Goal: Find specific page/section: Find specific page/section

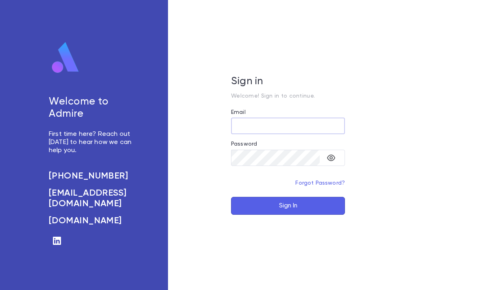
type input "**********"
click at [288, 215] on button "Sign In" at bounding box center [288, 206] width 114 height 18
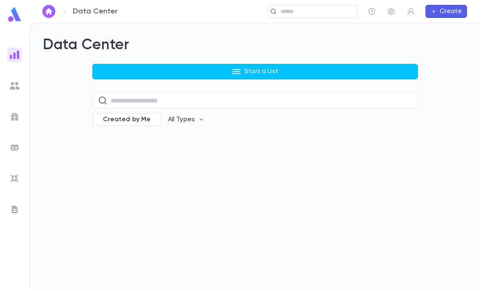
scroll to position [26, 0]
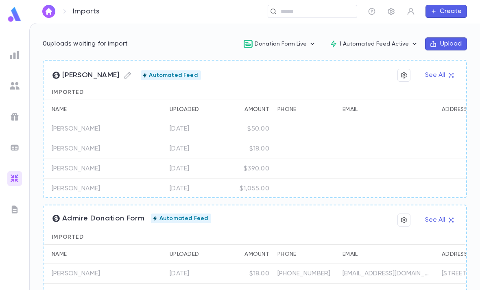
scroll to position [126, 0]
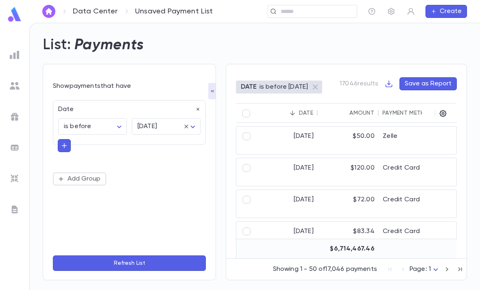
click at [305, 39] on div "List: Payments" at bounding box center [250, 40] width 434 height 28
click at [309, 39] on div "List: Payments" at bounding box center [250, 40] width 434 height 28
click at [305, 35] on div "List: Payments" at bounding box center [250, 40] width 434 height 28
click at [322, 33] on div "List: Payments" at bounding box center [250, 40] width 434 height 28
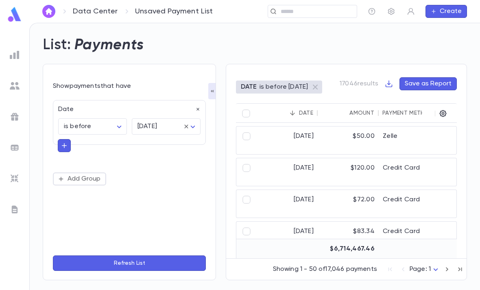
click at [12, 16] on img at bounding box center [15, 15] width 16 height 16
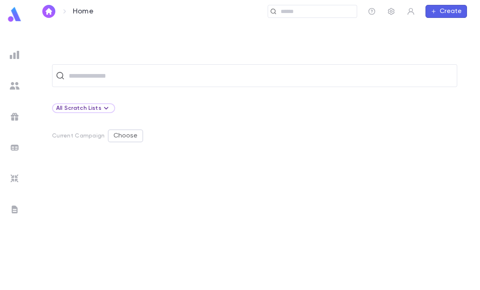
scroll to position [26, 0]
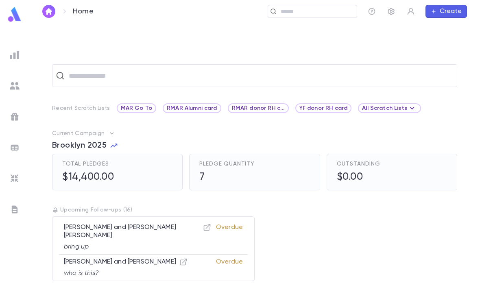
click at [290, 10] on input "text" at bounding box center [315, 12] width 75 height 8
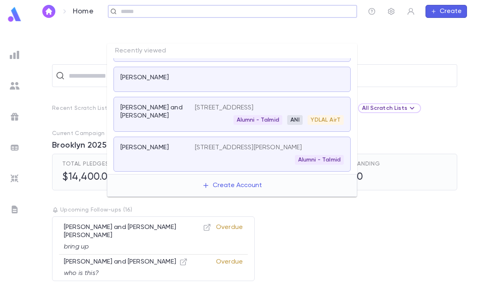
scroll to position [267, 0]
click at [213, 111] on div "Kleinman, Raphael and Malka 6962 Copperbend Lane, Baltimore MD 21209 Alumni - T…" at bounding box center [232, 114] width 237 height 35
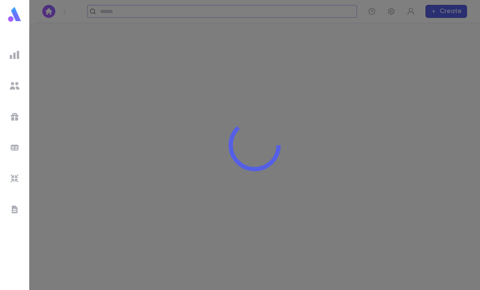
click at [209, 109] on div at bounding box center [254, 145] width 451 height 290
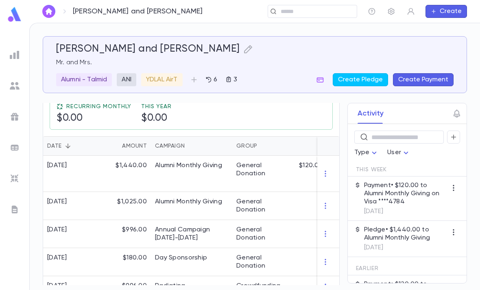
scroll to position [182, 0]
click at [273, 156] on div "General Donation" at bounding box center [262, 174] width 61 height 36
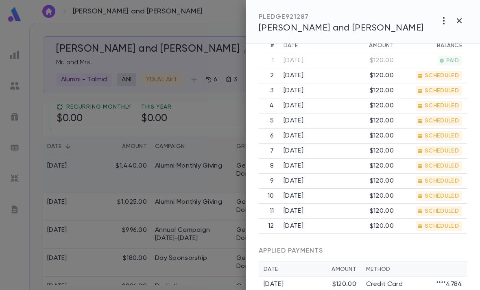
scroll to position [359, 0]
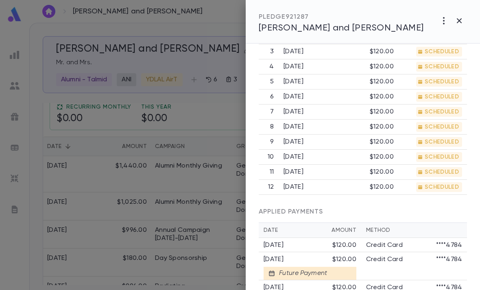
click at [175, 236] on div at bounding box center [240, 145] width 480 height 290
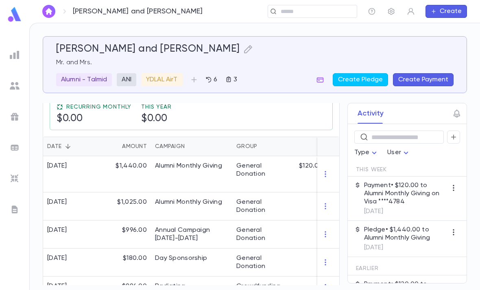
click at [22, 13] on img at bounding box center [15, 15] width 16 height 16
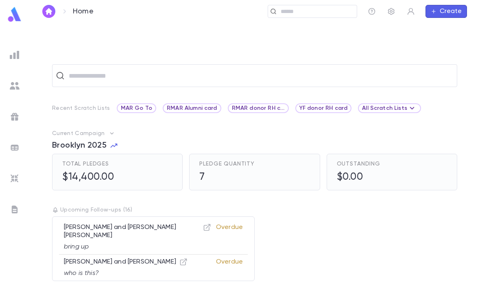
click at [292, 12] on input "text" at bounding box center [309, 12] width 63 height 8
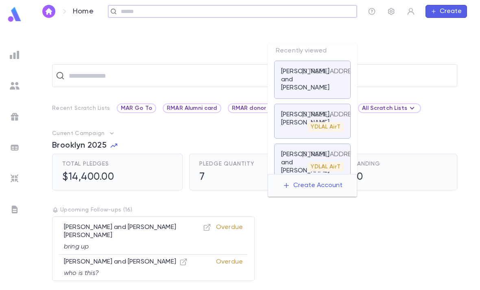
scroll to position [267, 0]
